Goal: Transaction & Acquisition: Book appointment/travel/reservation

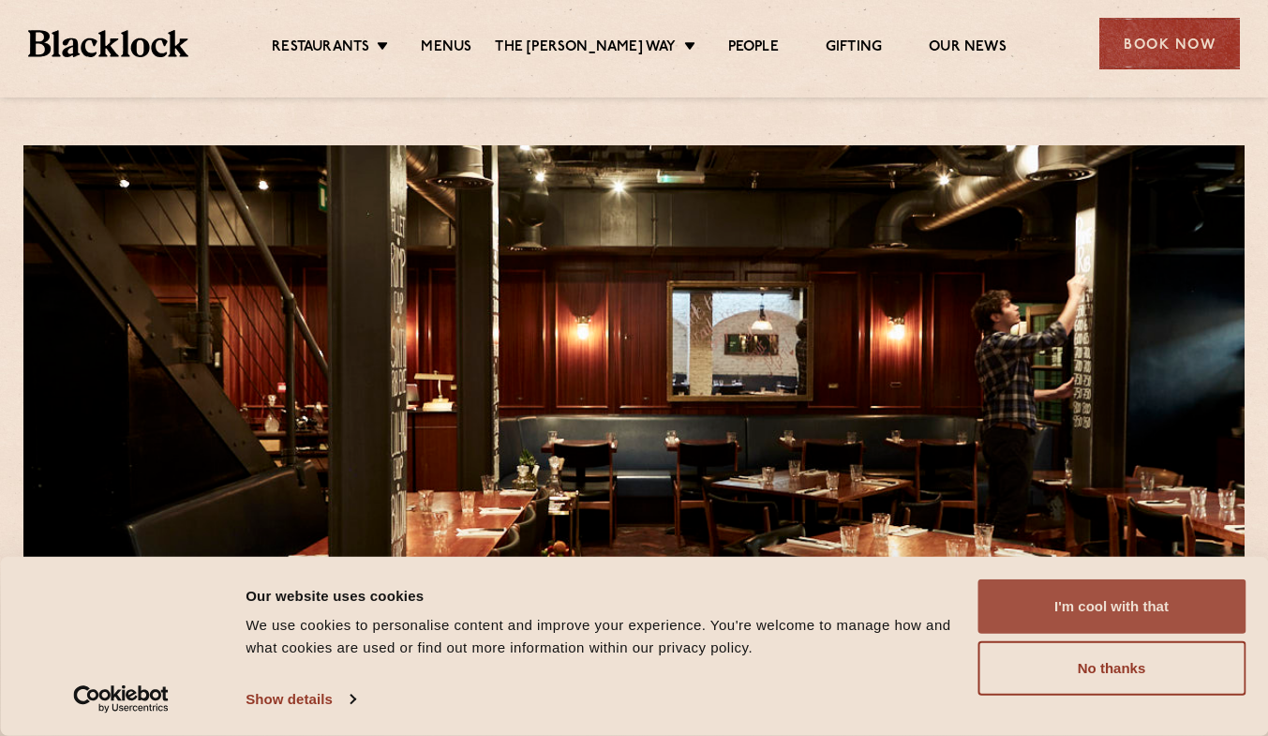
click at [1028, 602] on button "I'm cool with that" at bounding box center [1111, 606] width 268 height 54
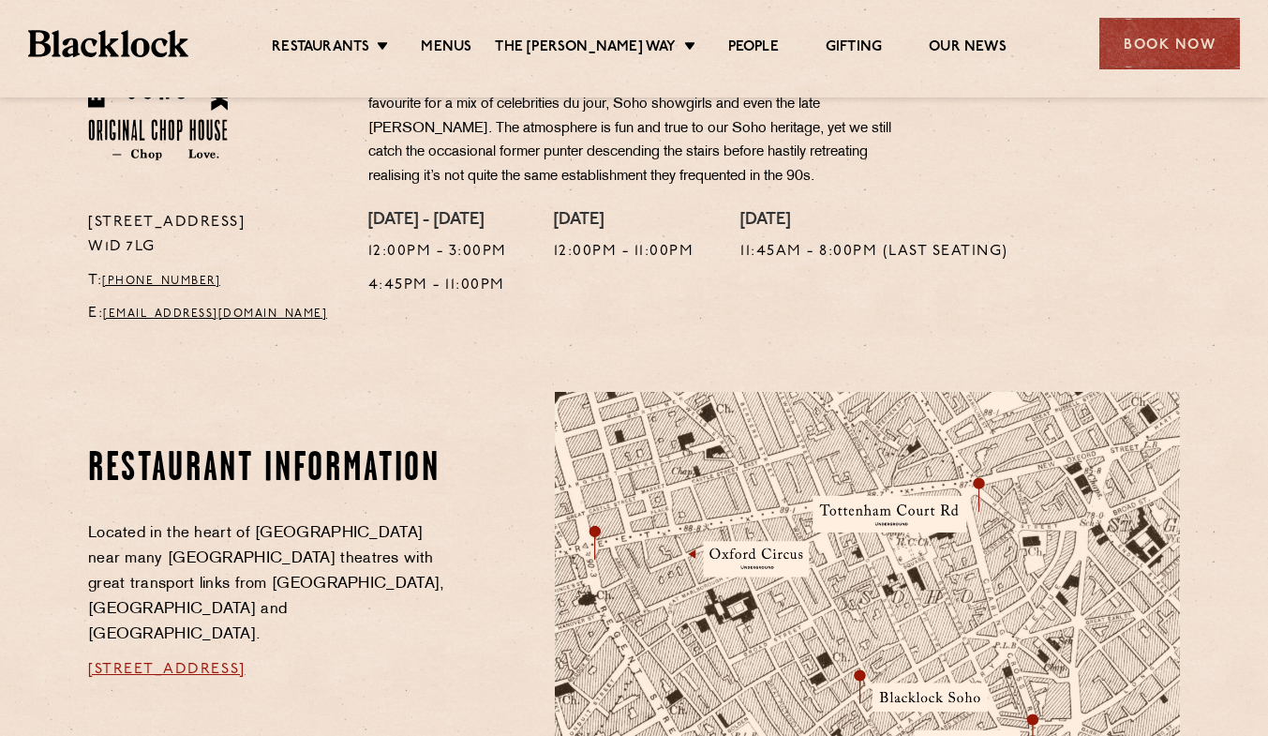
scroll to position [712, 0]
click at [463, 53] on link "Menus" at bounding box center [446, 48] width 51 height 21
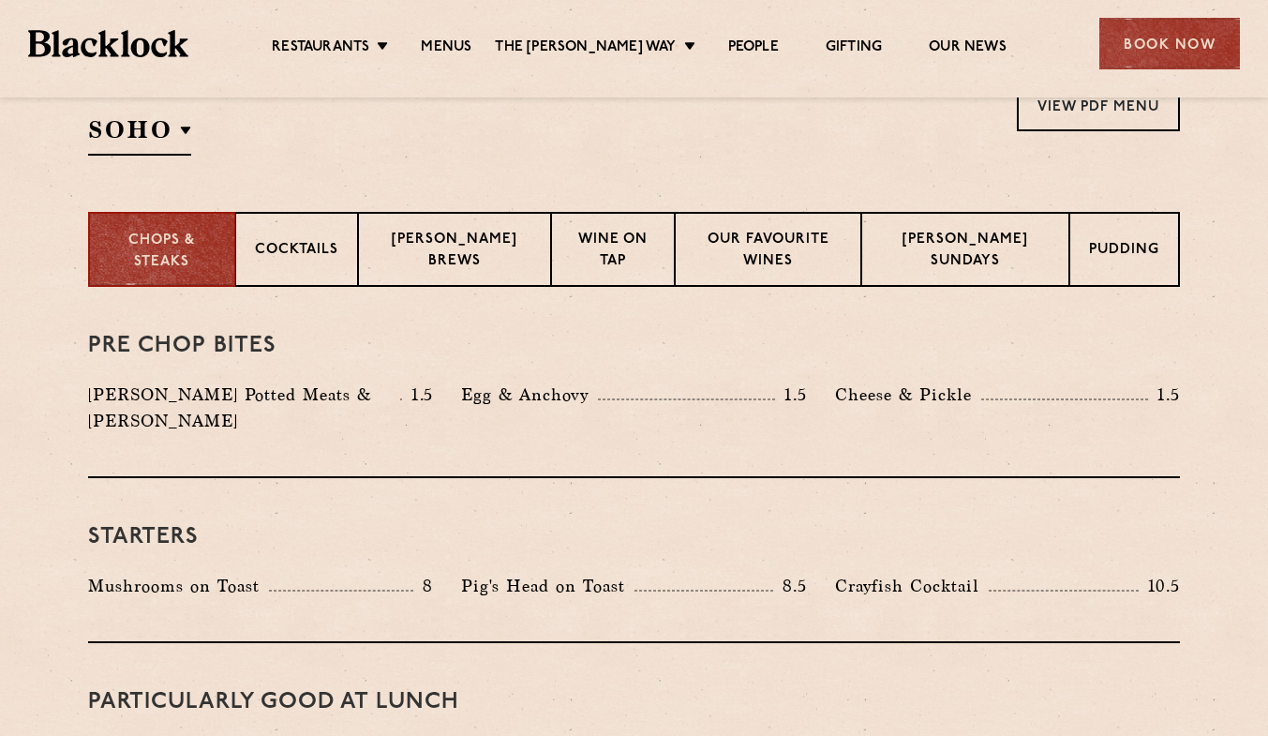
scroll to position [714, 0]
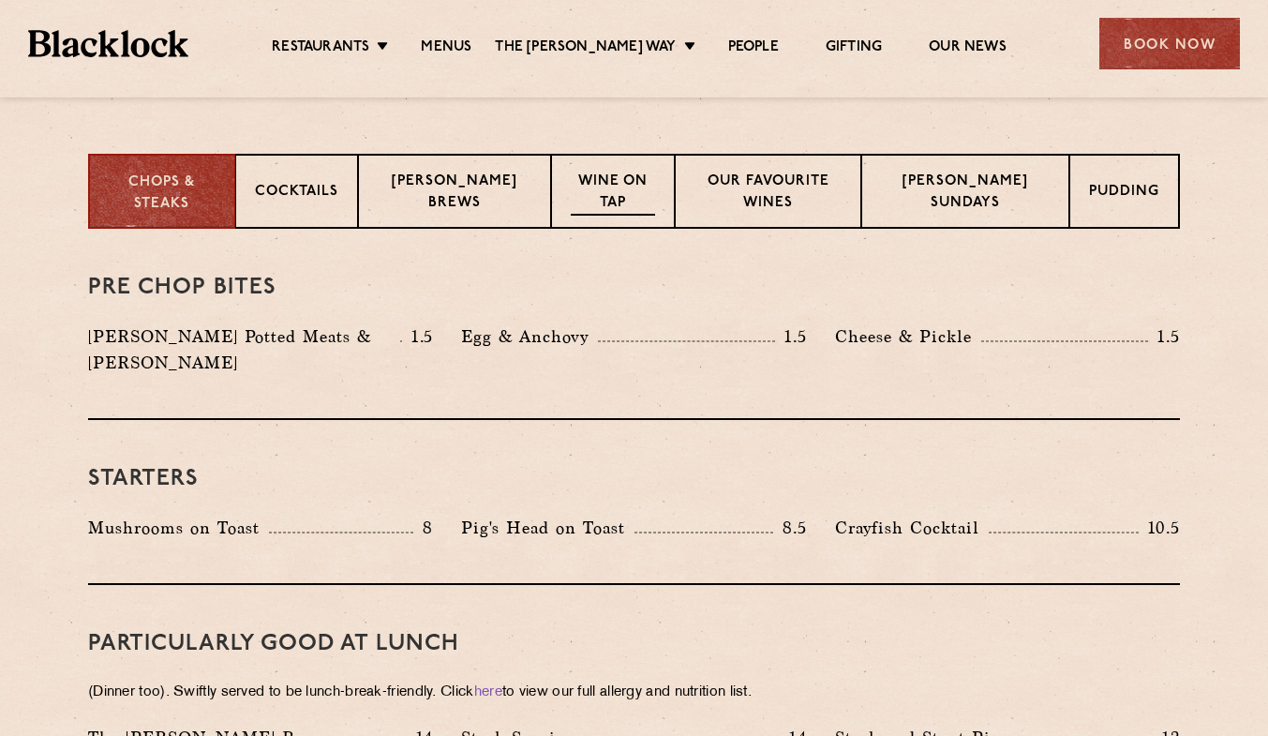
click at [603, 212] on p "Wine on Tap" at bounding box center [612, 193] width 83 height 44
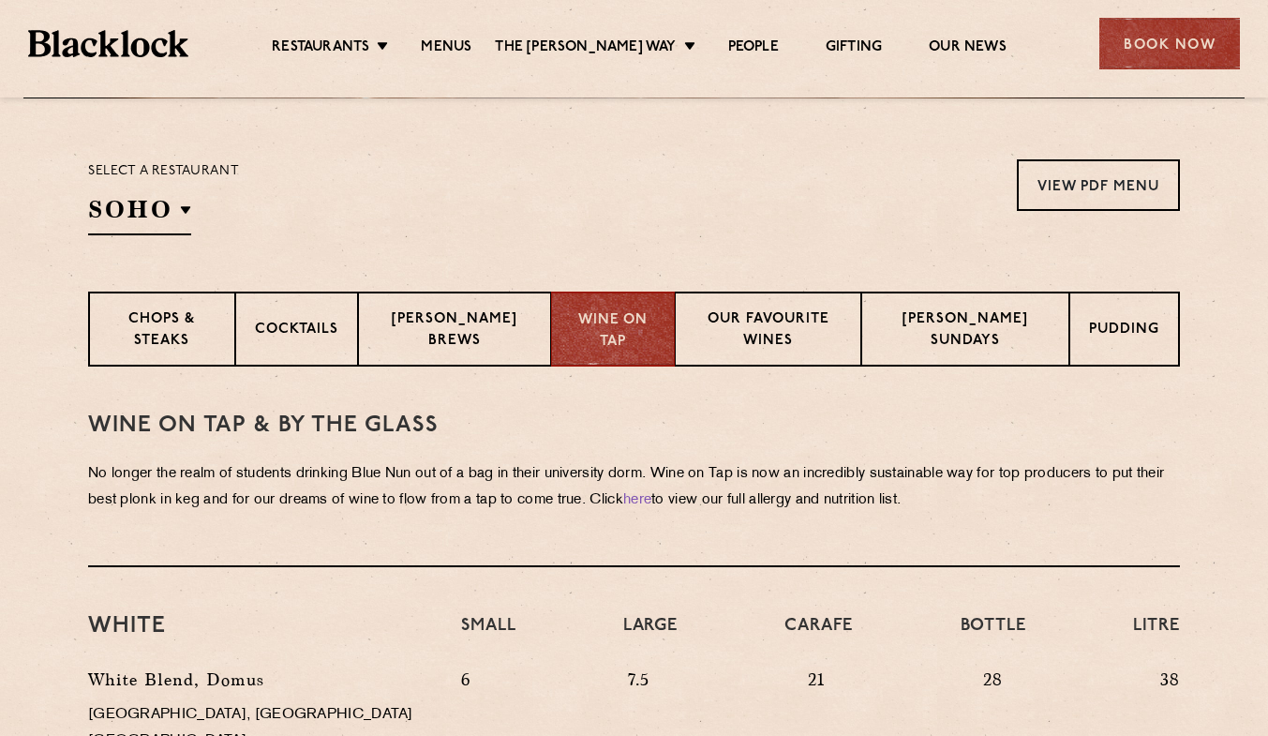
scroll to position [575, 0]
click at [198, 327] on p "Chops & Steaks" at bounding box center [161, 332] width 107 height 44
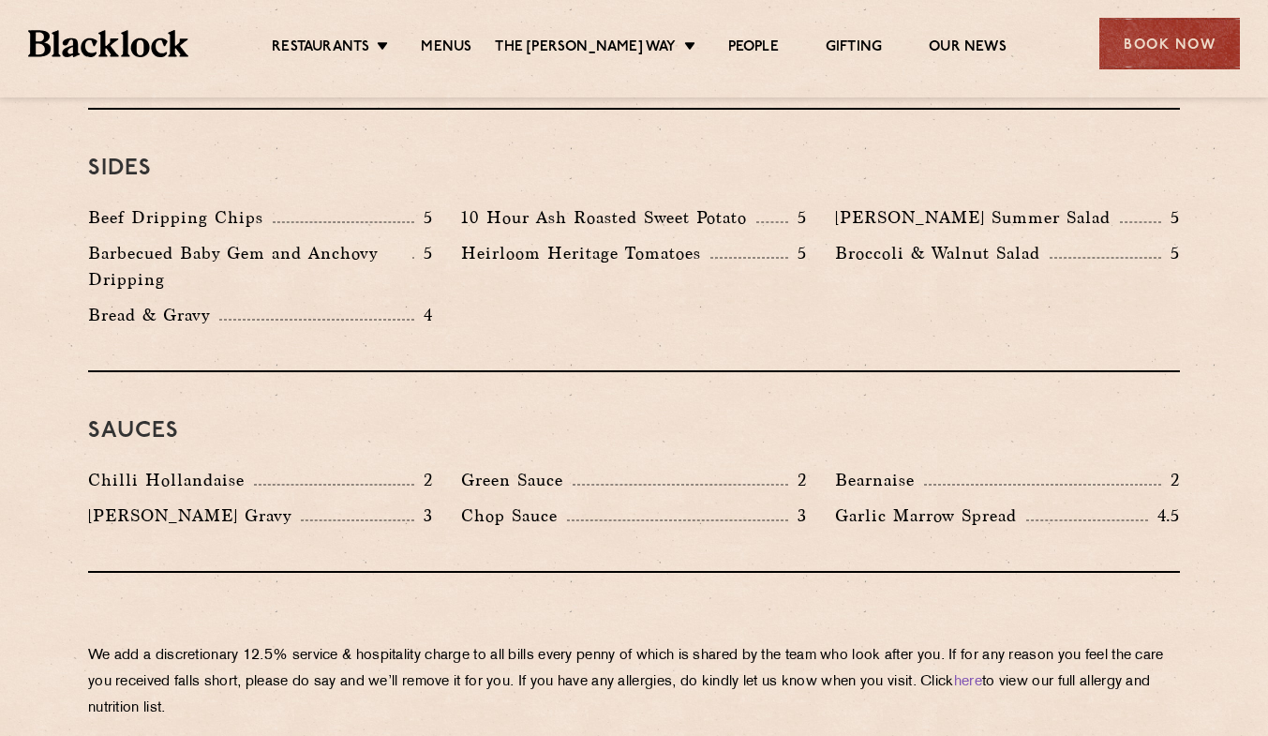
scroll to position [2874, 0]
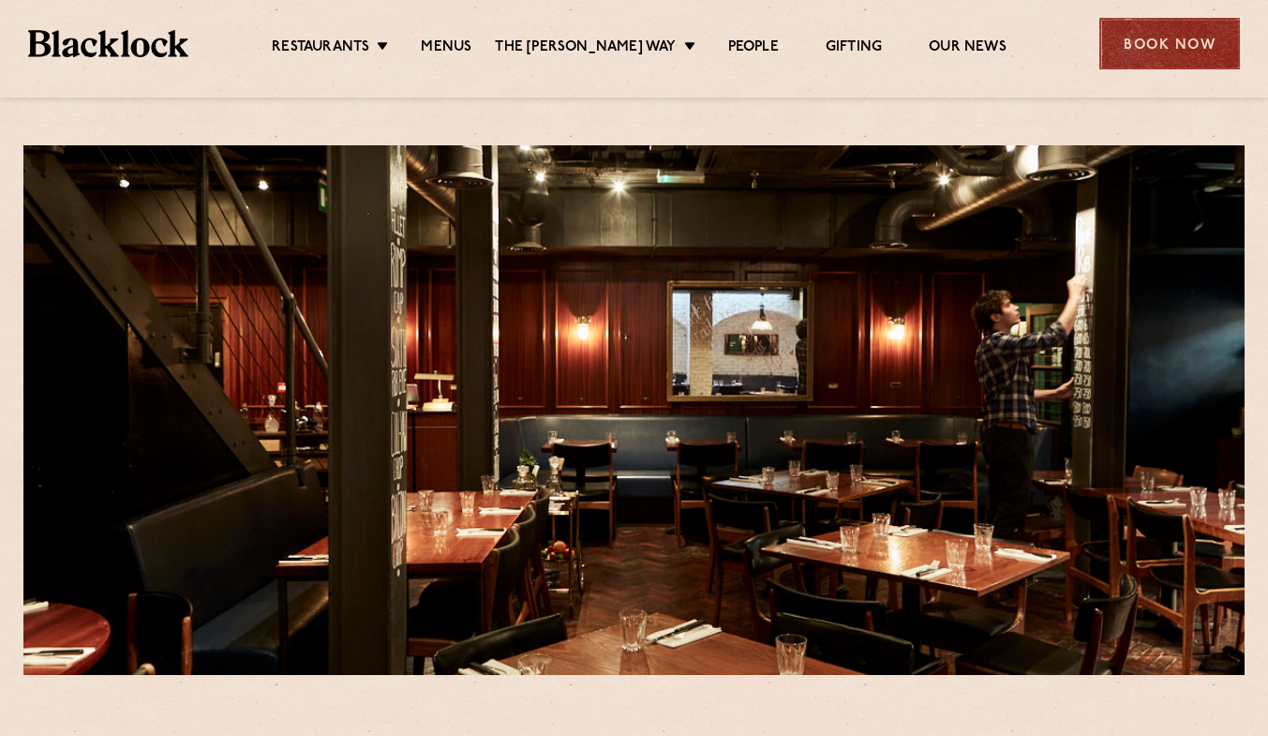
click at [1187, 37] on div "Book Now" at bounding box center [1169, 44] width 141 height 52
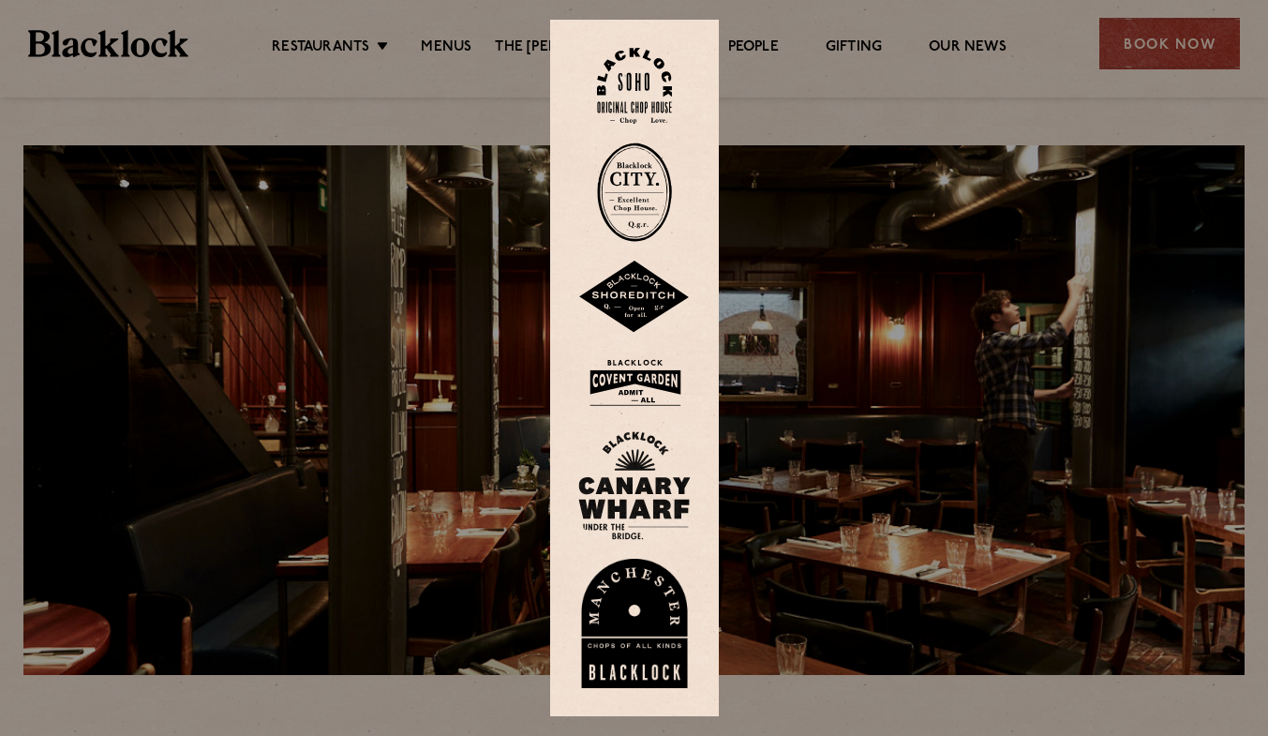
click at [634, 106] on img at bounding box center [634, 86] width 75 height 76
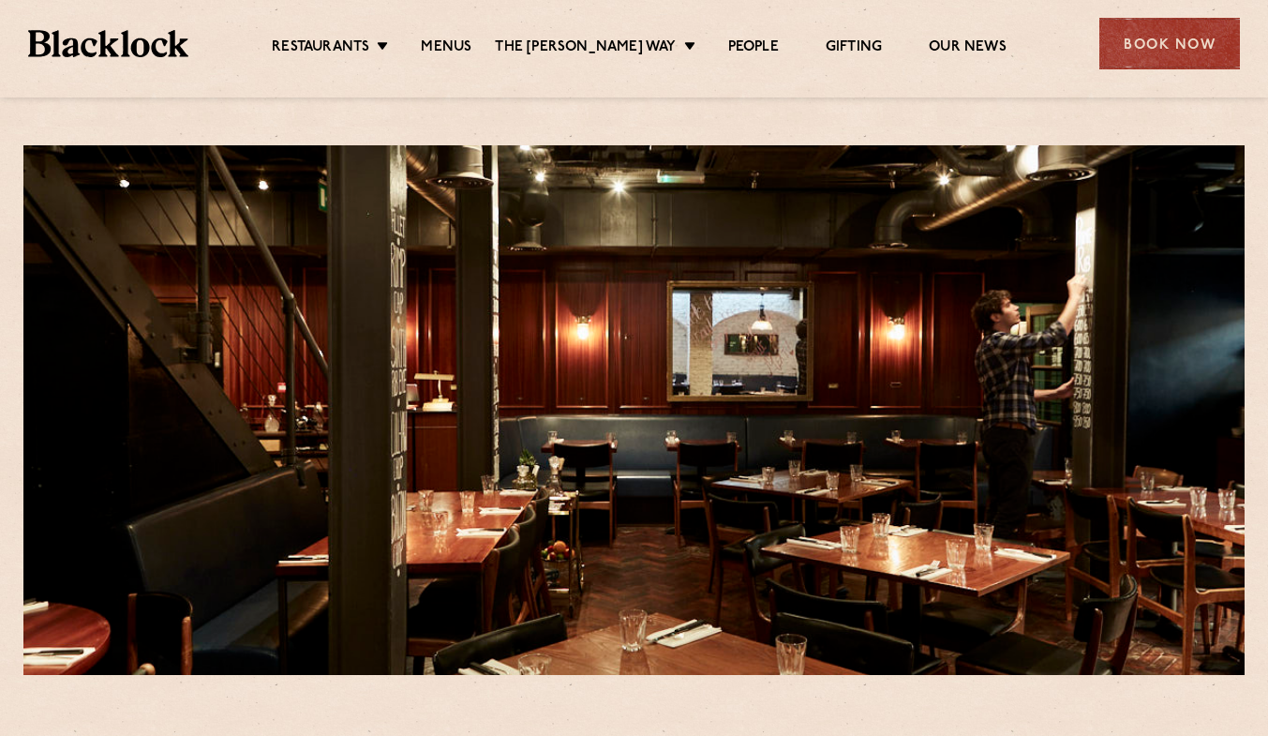
scroll to position [158, 0]
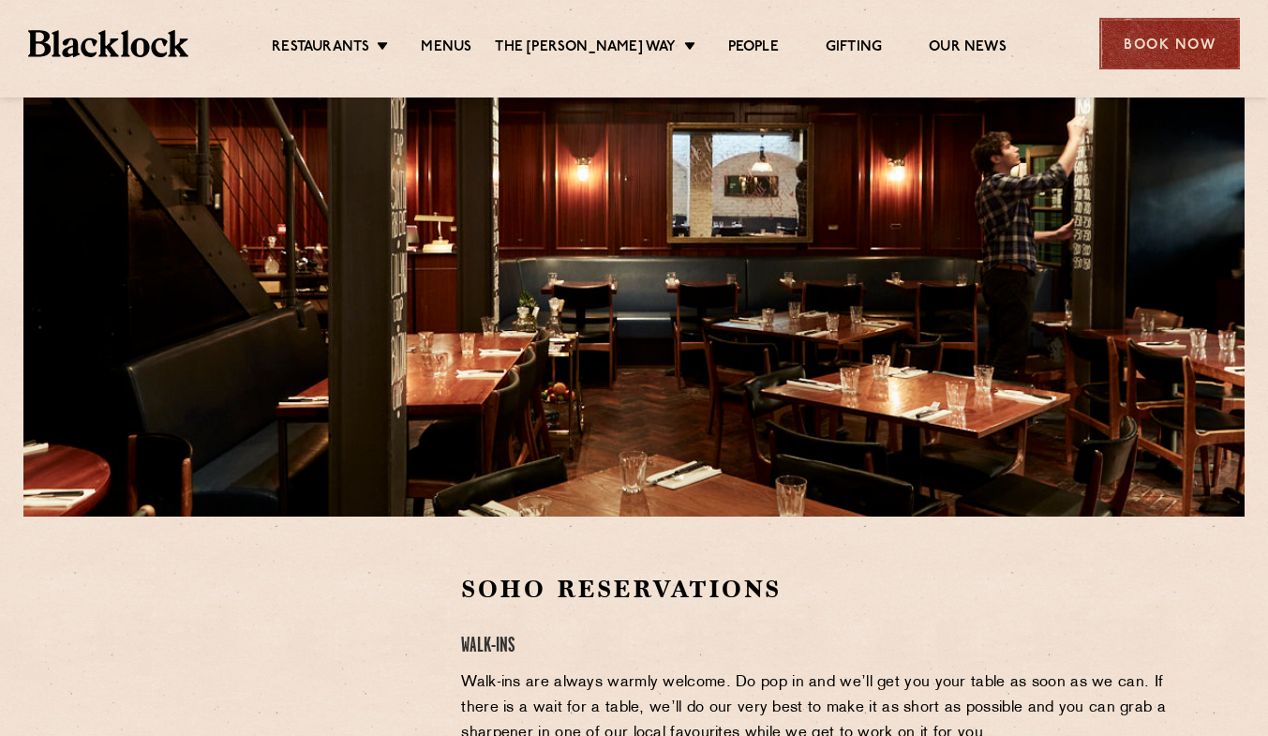
click at [1135, 46] on div "Book Now" at bounding box center [1169, 44] width 141 height 52
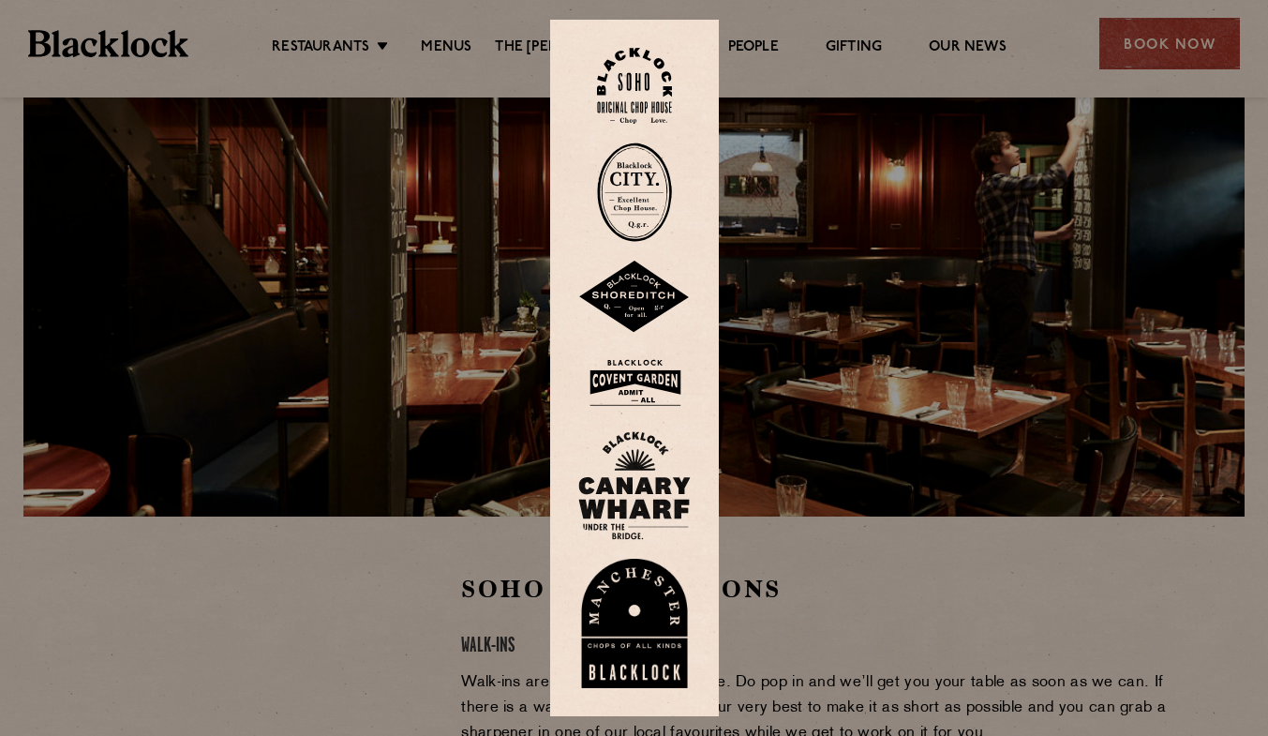
click at [636, 92] on img at bounding box center [634, 86] width 75 height 76
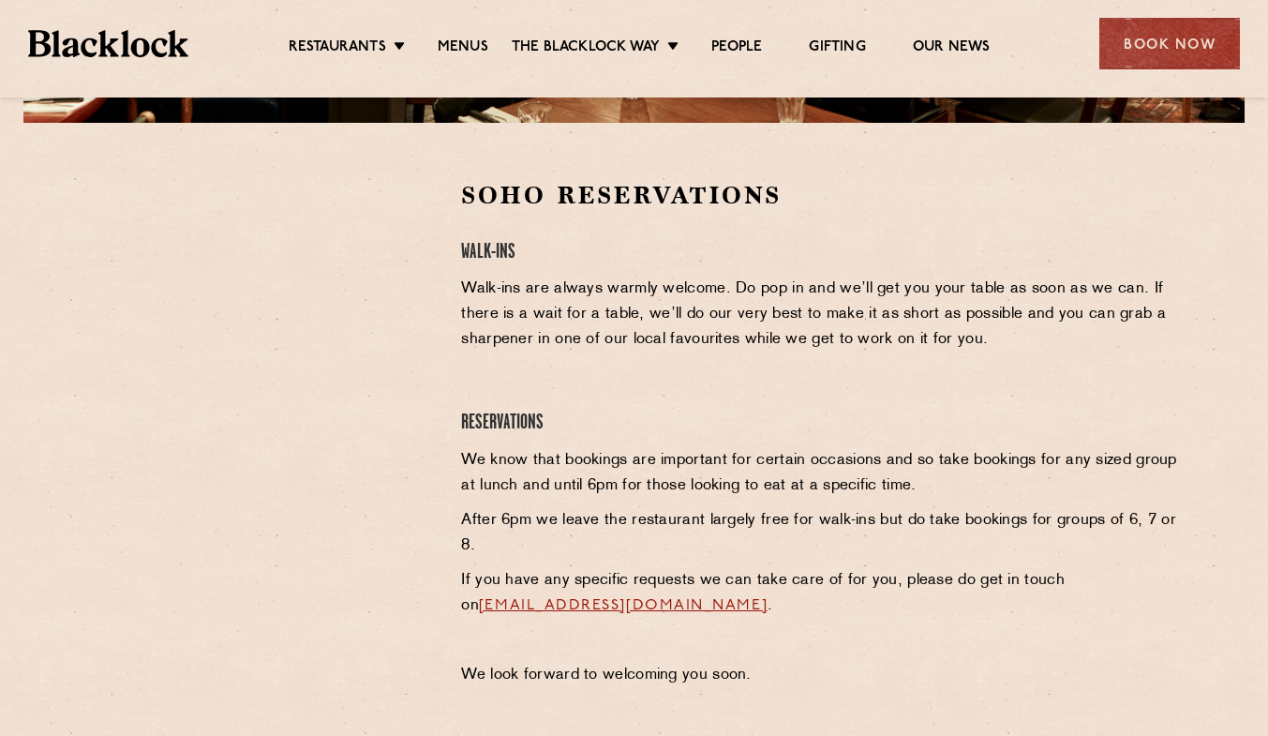
scroll to position [553, 0]
